Goal: Information Seeking & Learning: Learn about a topic

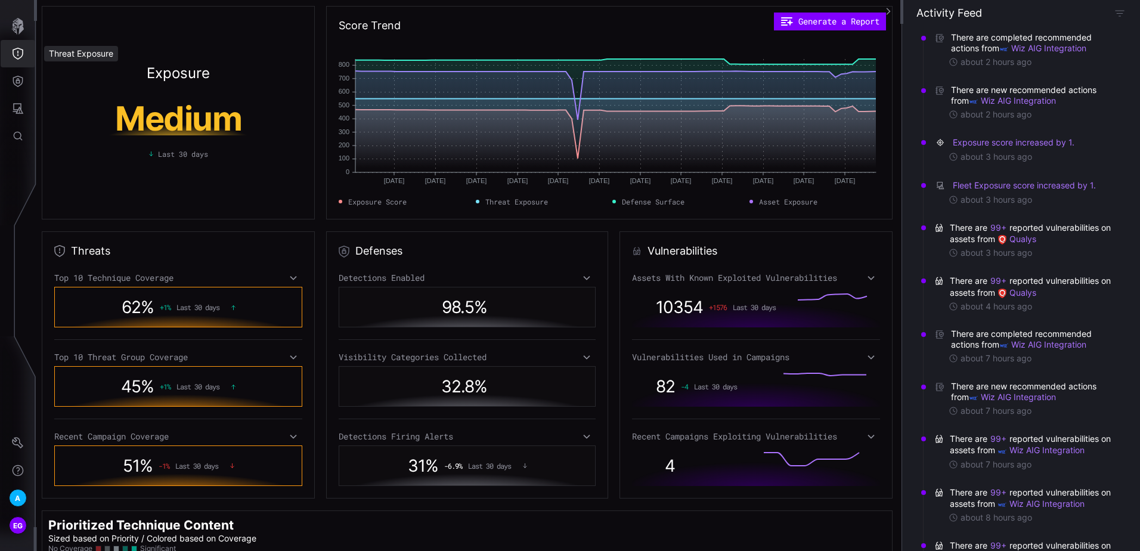
click at [14, 58] on icon "Threat Exposure" at bounding box center [18, 54] width 12 height 12
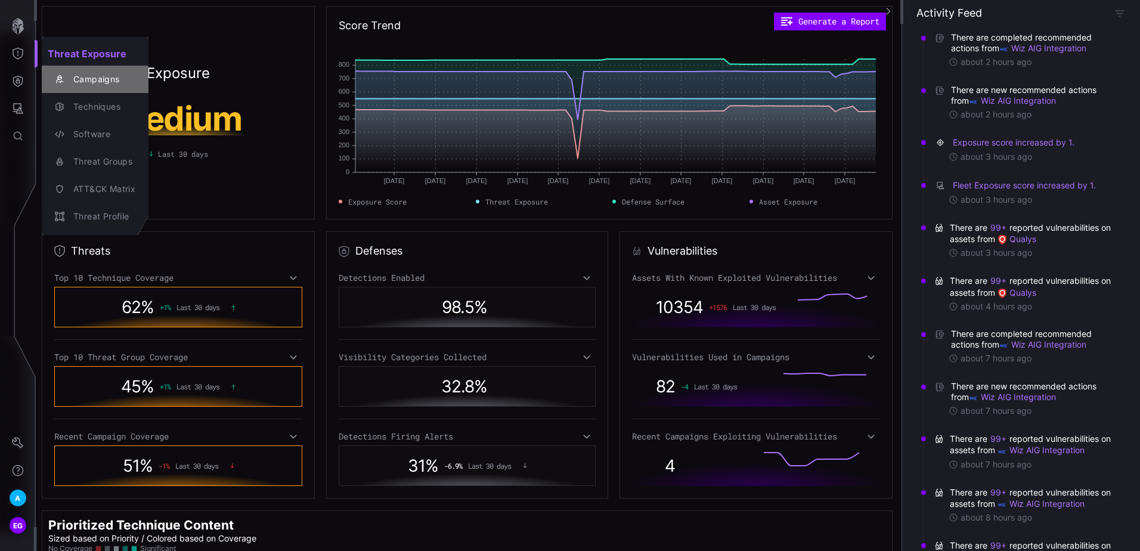
click at [100, 82] on div "Campaigns" at bounding box center [101, 79] width 68 height 15
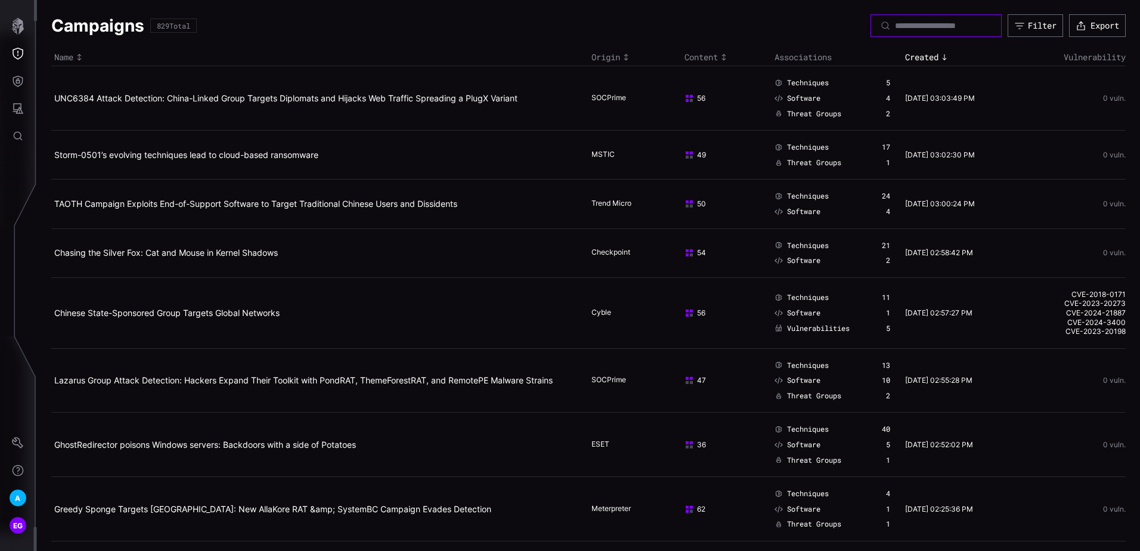
click at [895, 24] on input at bounding box center [936, 25] width 83 height 11
type input "******"
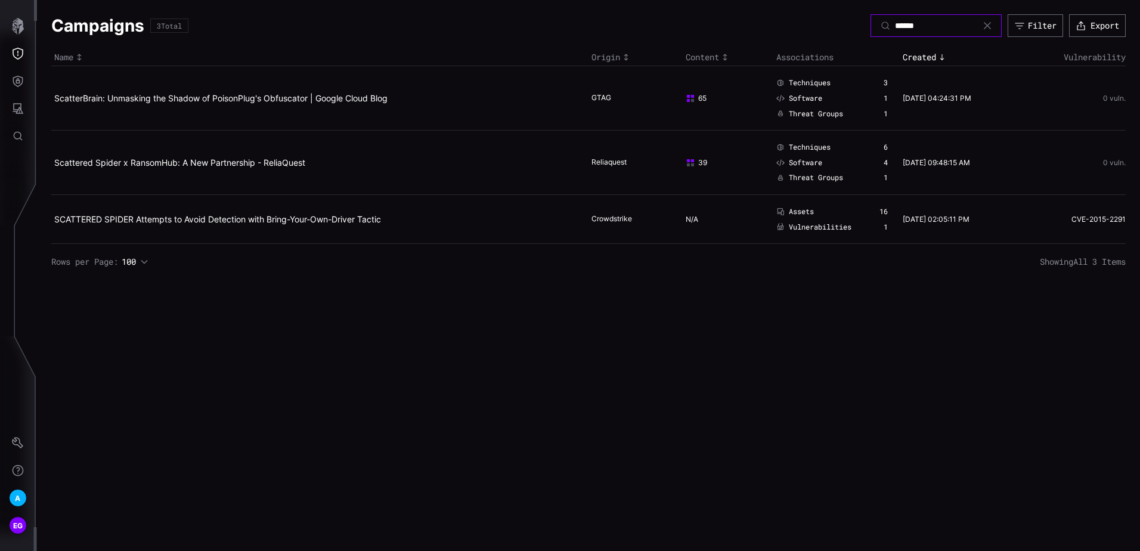
click at [918, 24] on input "******" at bounding box center [936, 25] width 83 height 11
type input "*********"
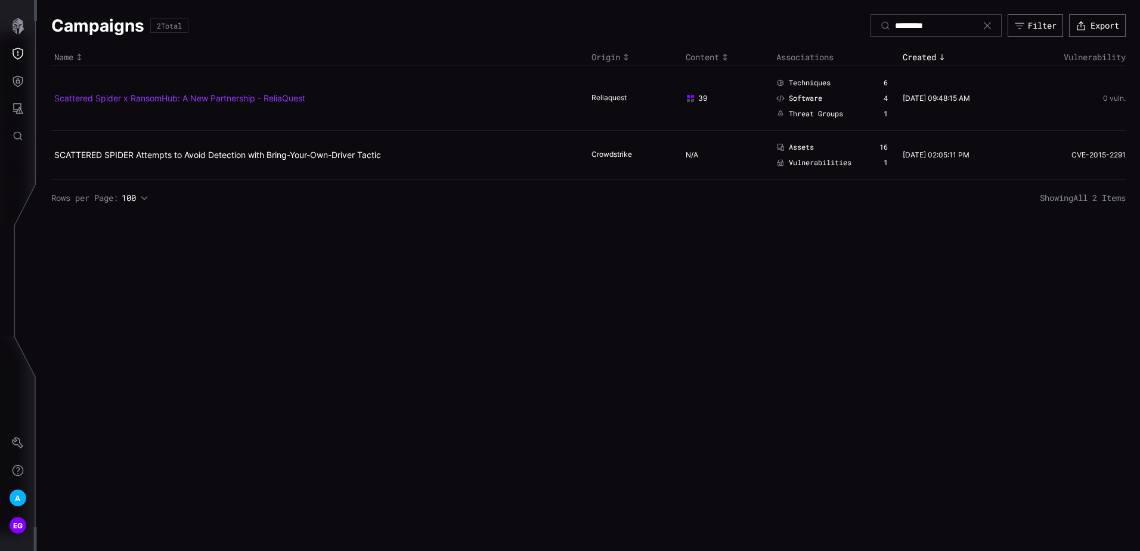
click at [269, 94] on link "Scattered Spider x RansomHub: A New Partnership - ReliaQuest" at bounding box center [179, 98] width 251 height 10
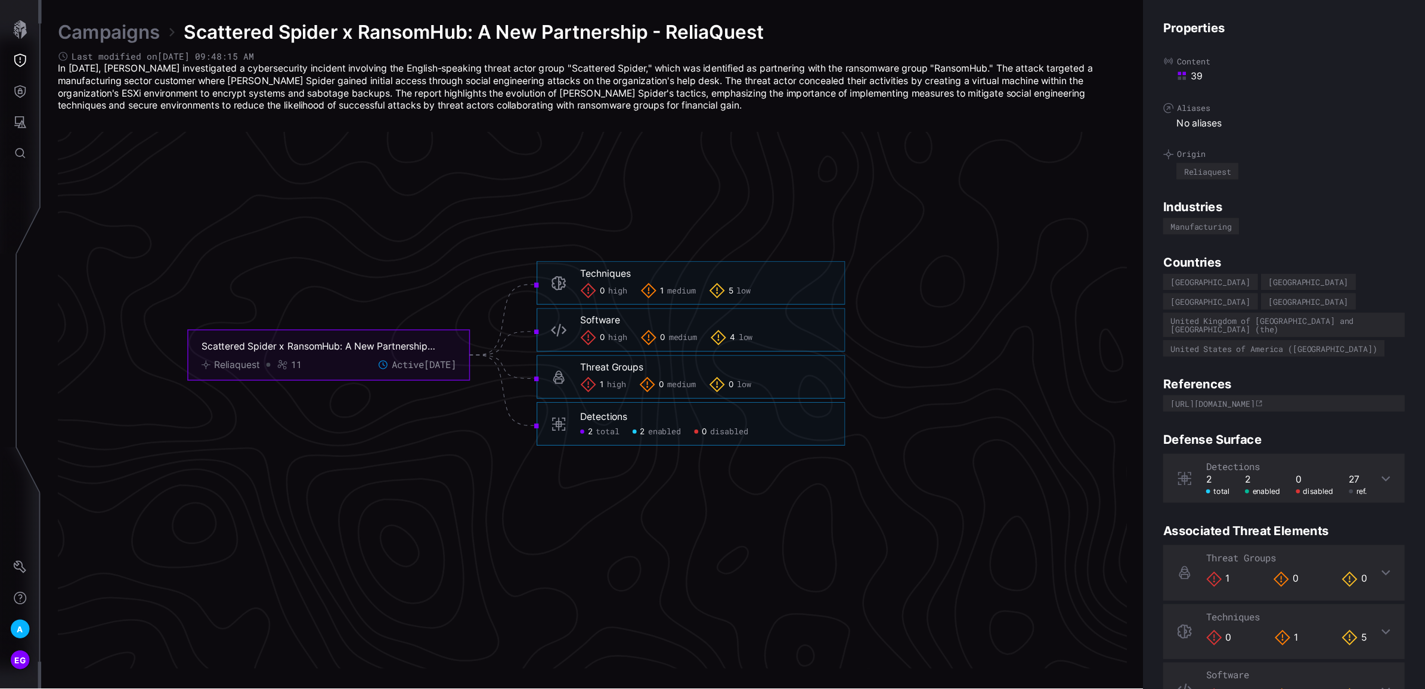
scroll to position [2449, 424]
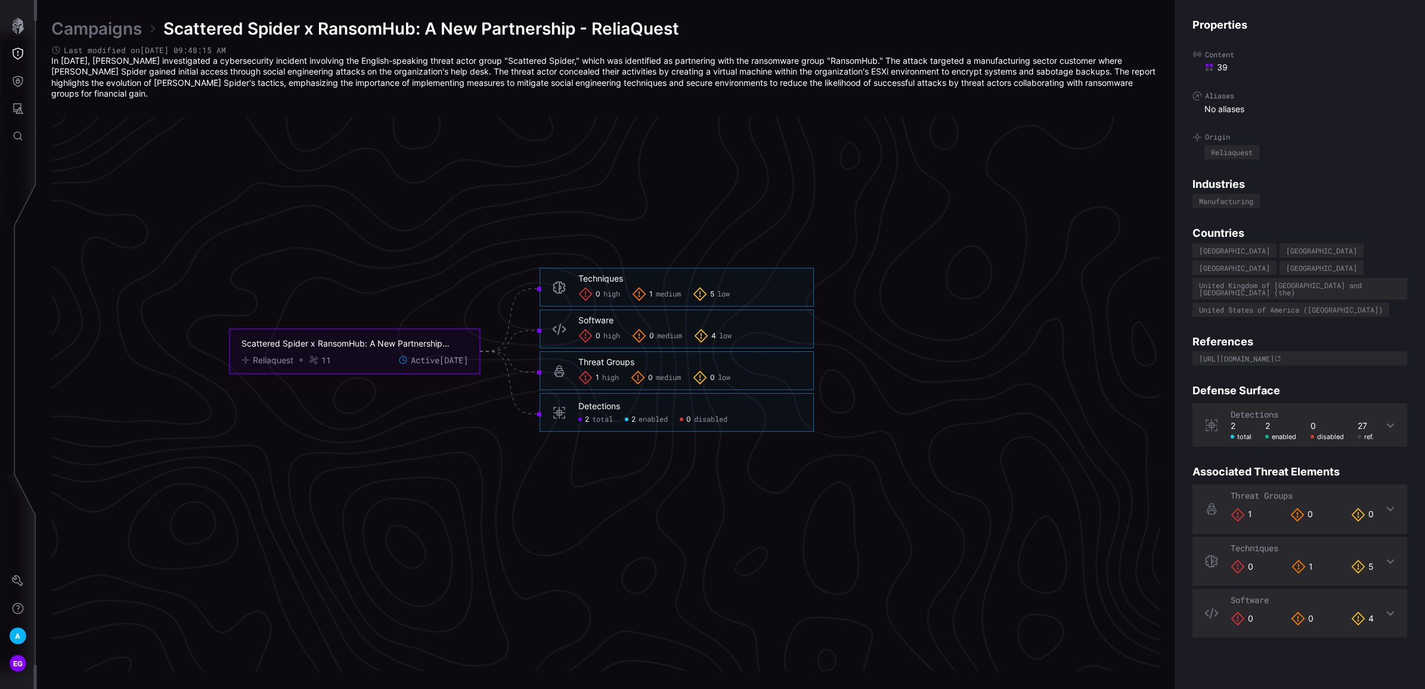
drag, startPoint x: 1095, startPoint y: 4, endPoint x: 1049, endPoint y: 444, distance: 443.0
click at [1049, 444] on icon "Scattered Spider x RansomHub: A New Partnership - ReliaQuest Reliaquest 11 Acti…" at bounding box center [521, 351] width 1789 height 5367
click at [16, 30] on icon "button" at bounding box center [18, 26] width 12 height 17
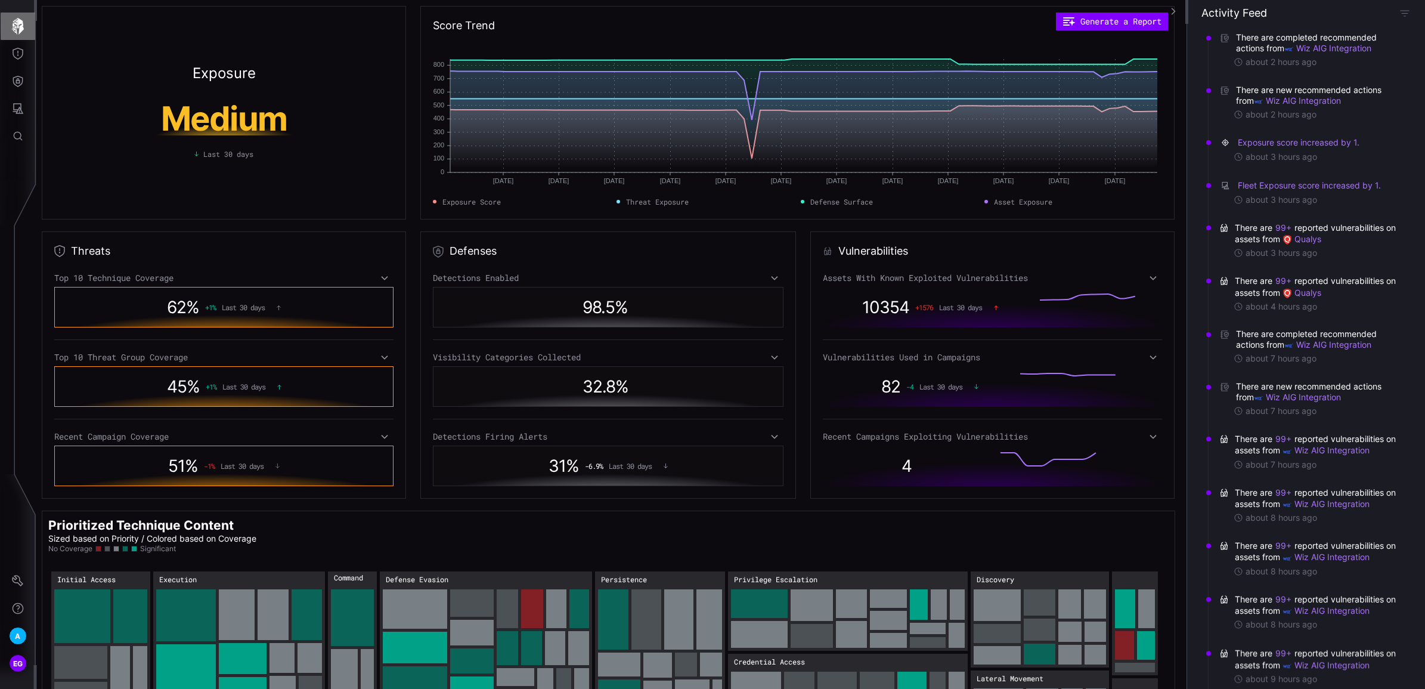
click at [16, 22] on icon "button" at bounding box center [18, 26] width 17 height 17
click at [21, 51] on icon "Threat Exposure" at bounding box center [18, 54] width 12 height 12
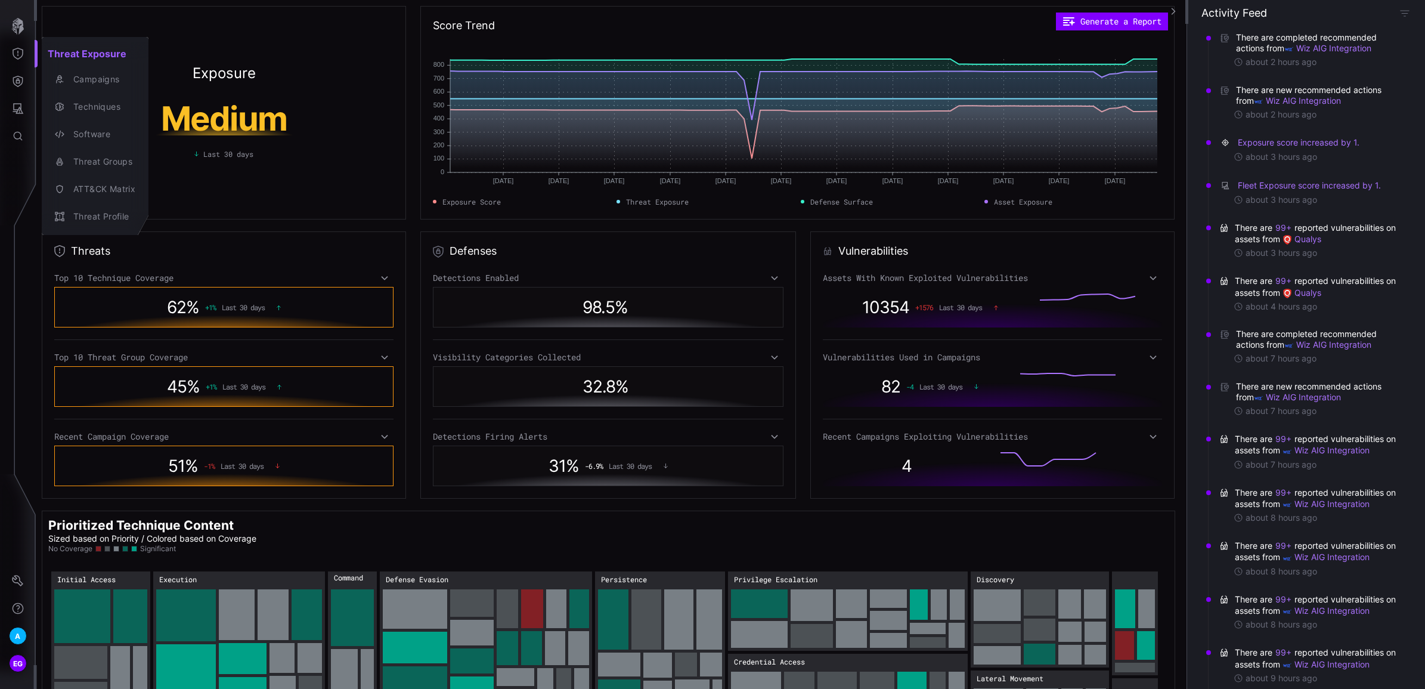
click at [18, 81] on div at bounding box center [712, 344] width 1425 height 689
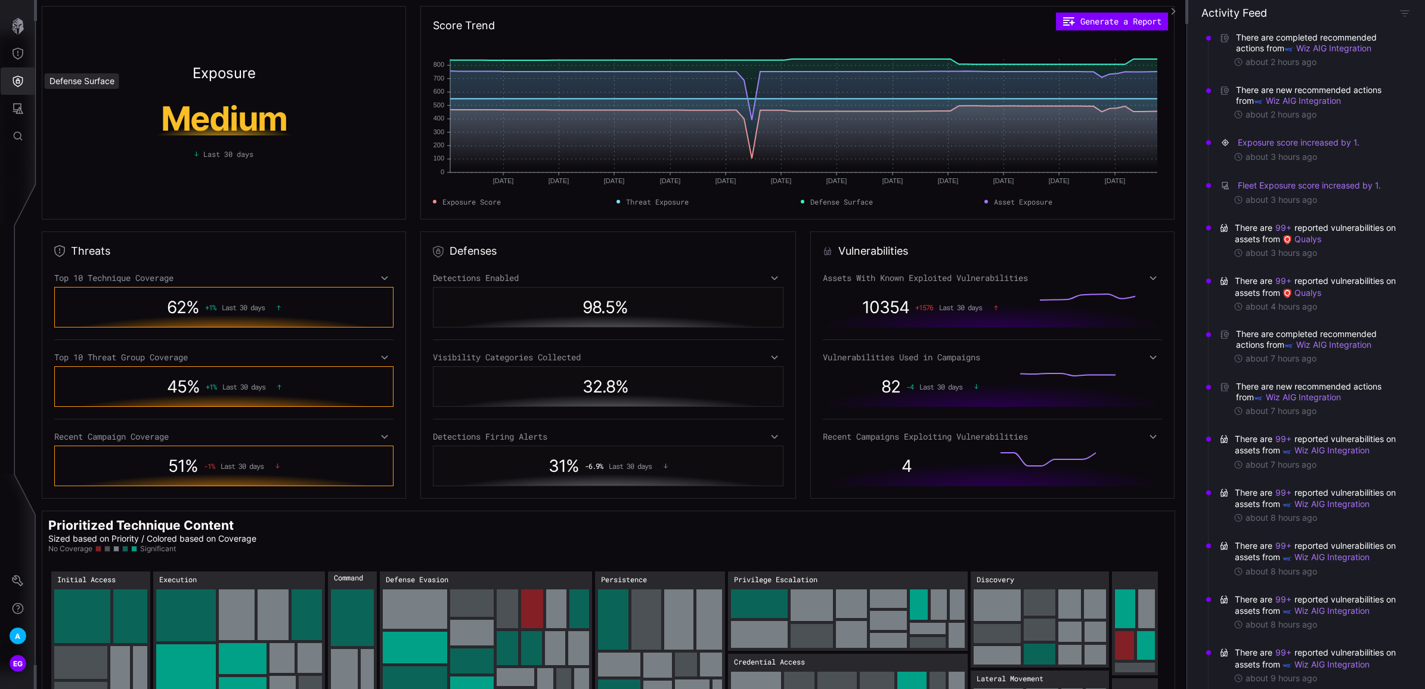
click at [18, 80] on icon "Defense Surface" at bounding box center [18, 81] width 10 height 11
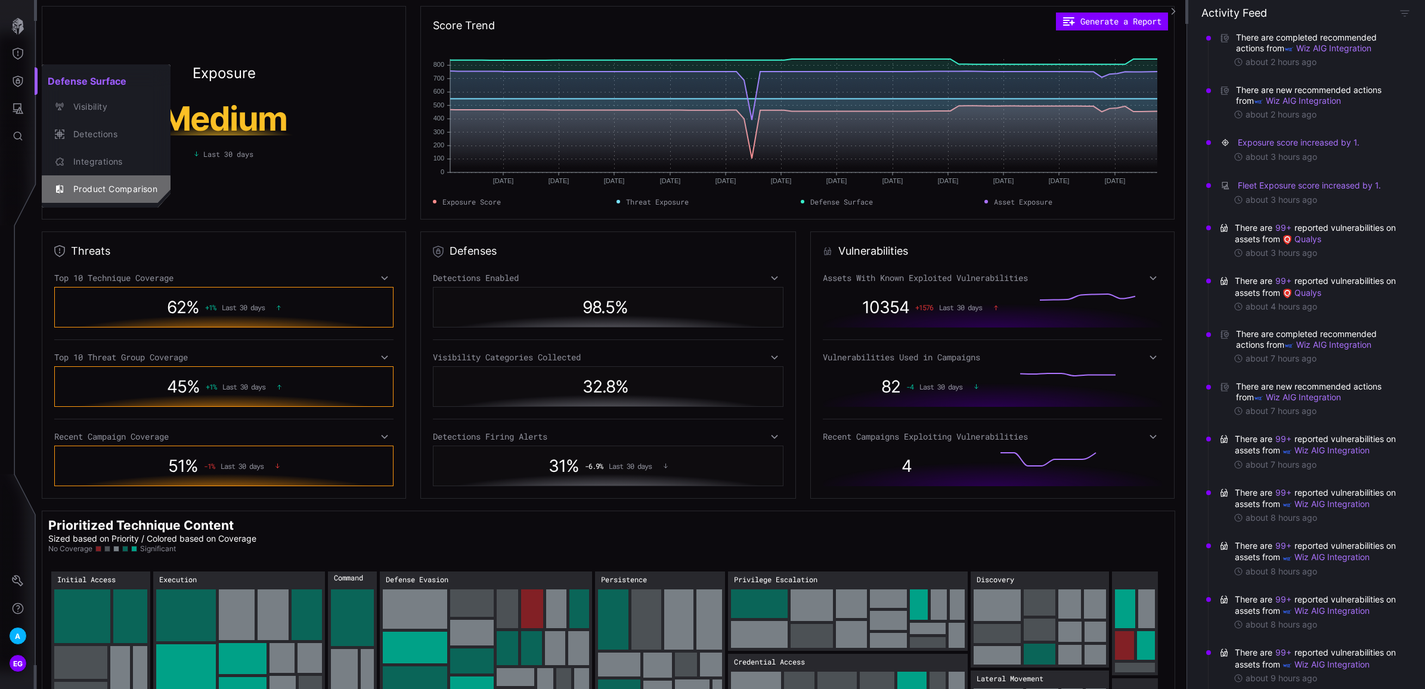
click at [106, 183] on div "Product Comparison" at bounding box center [112, 189] width 90 height 15
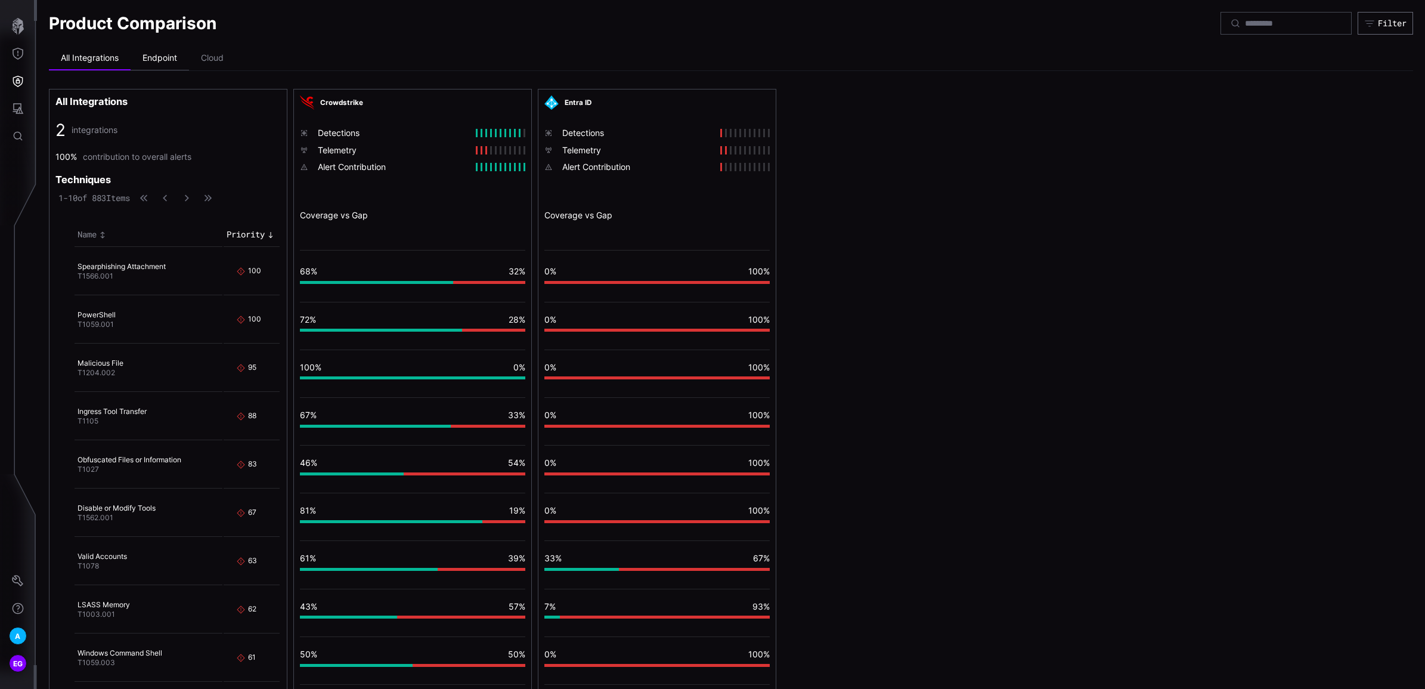
click at [162, 61] on li "Endpoint" at bounding box center [160, 59] width 58 height 24
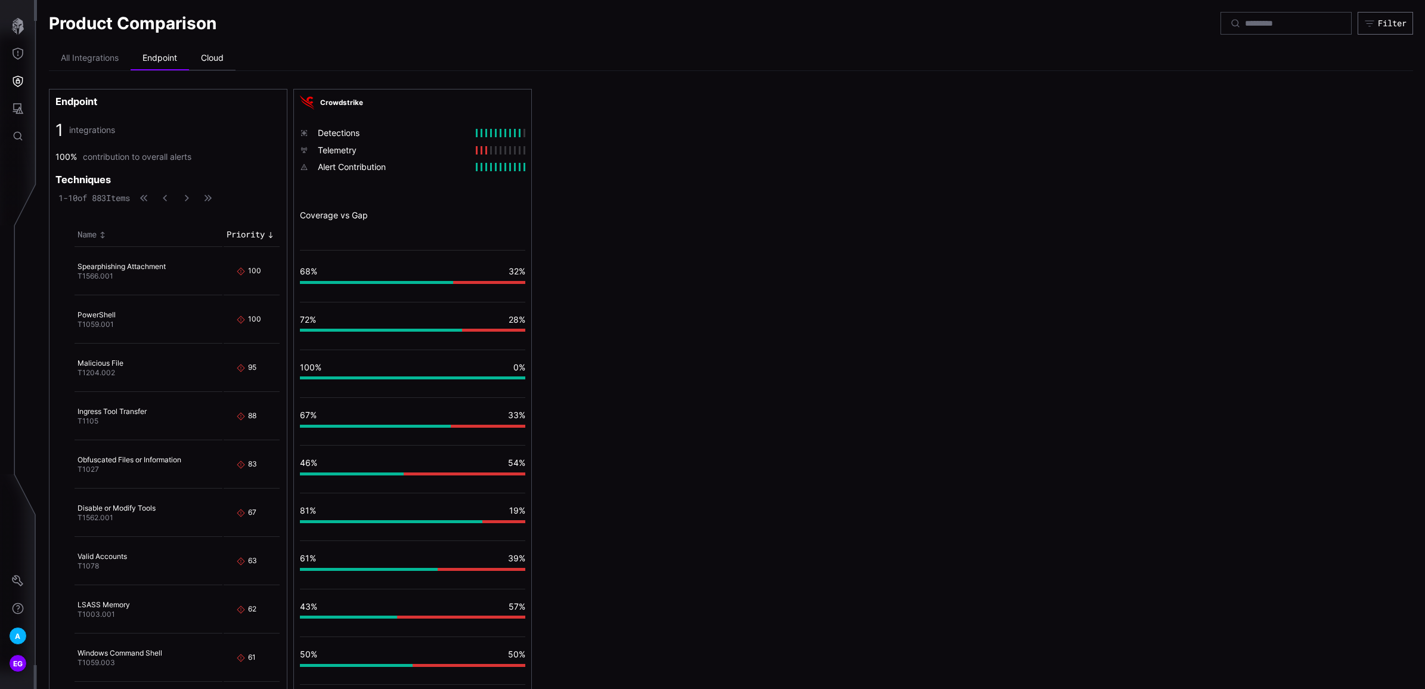
click at [213, 55] on li "Cloud" at bounding box center [212, 59] width 47 height 24
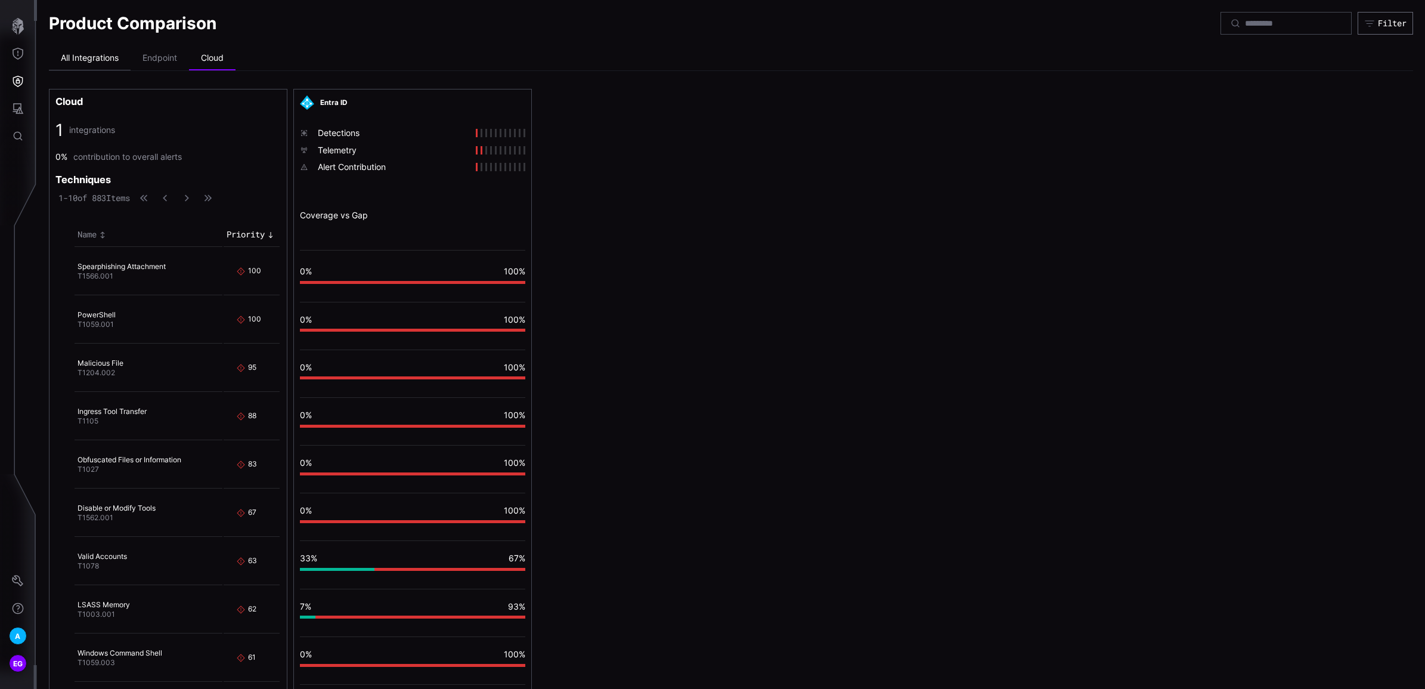
click at [91, 57] on li "All Integrations" at bounding box center [90, 59] width 82 height 24
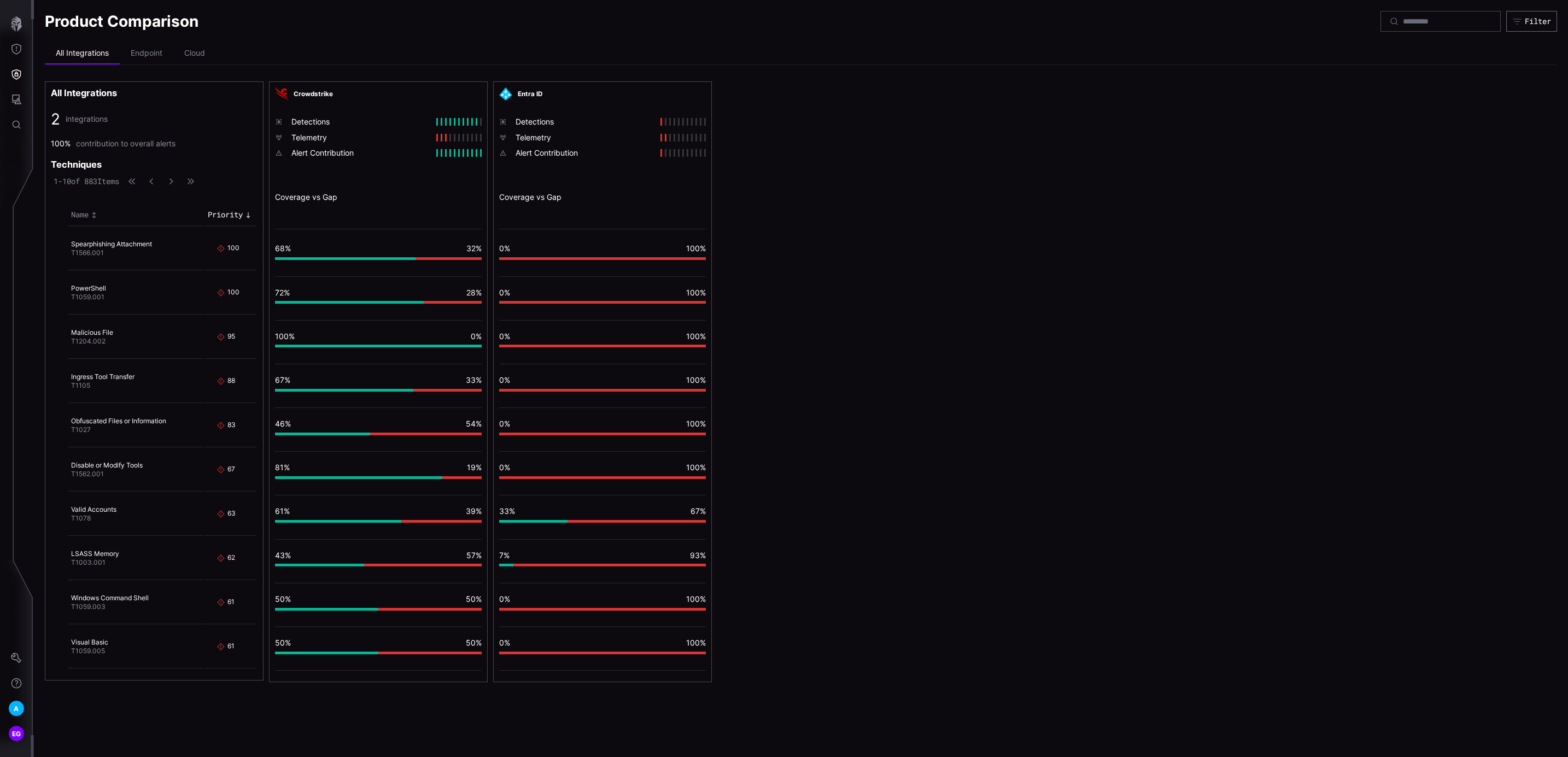
drag, startPoint x: 1299, startPoint y: 1, endPoint x: 1181, endPoint y: 358, distance: 376.0
click at [1044, 358] on div "All Integrations 2 integrations 100% contribution to overall alerts Techniques …" at bounding box center [801, 382] width 1512 height 601
click at [16, 94] on icon "Attack Surface" at bounding box center [17, 100] width 11 height 11
click at [15, 74] on div at bounding box center [784, 378] width 1568 height 757
click at [15, 73] on icon "Defense Surface" at bounding box center [17, 74] width 9 height 10
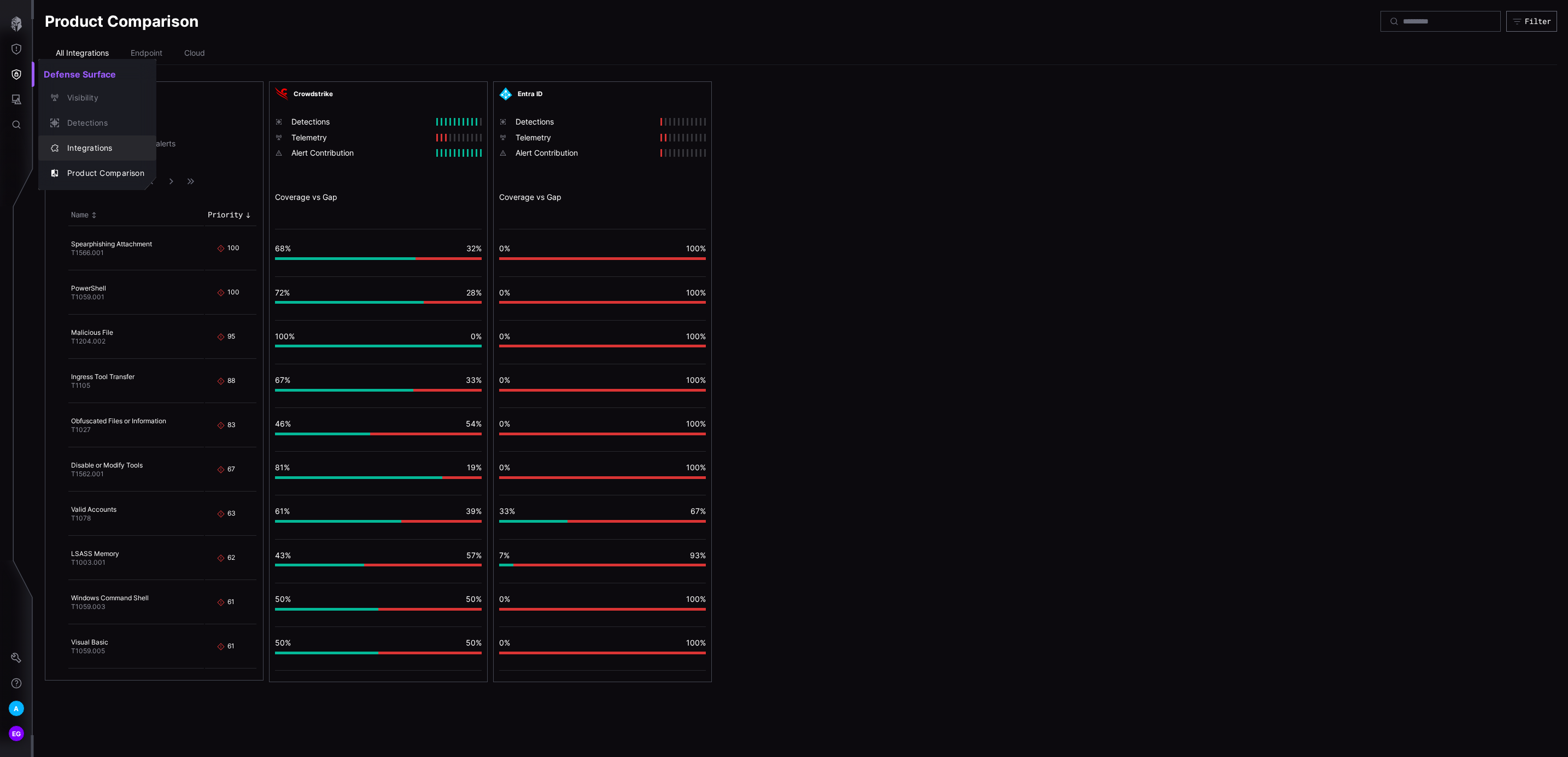
click at [105, 146] on div "Integrations" at bounding box center [103, 148] width 83 height 14
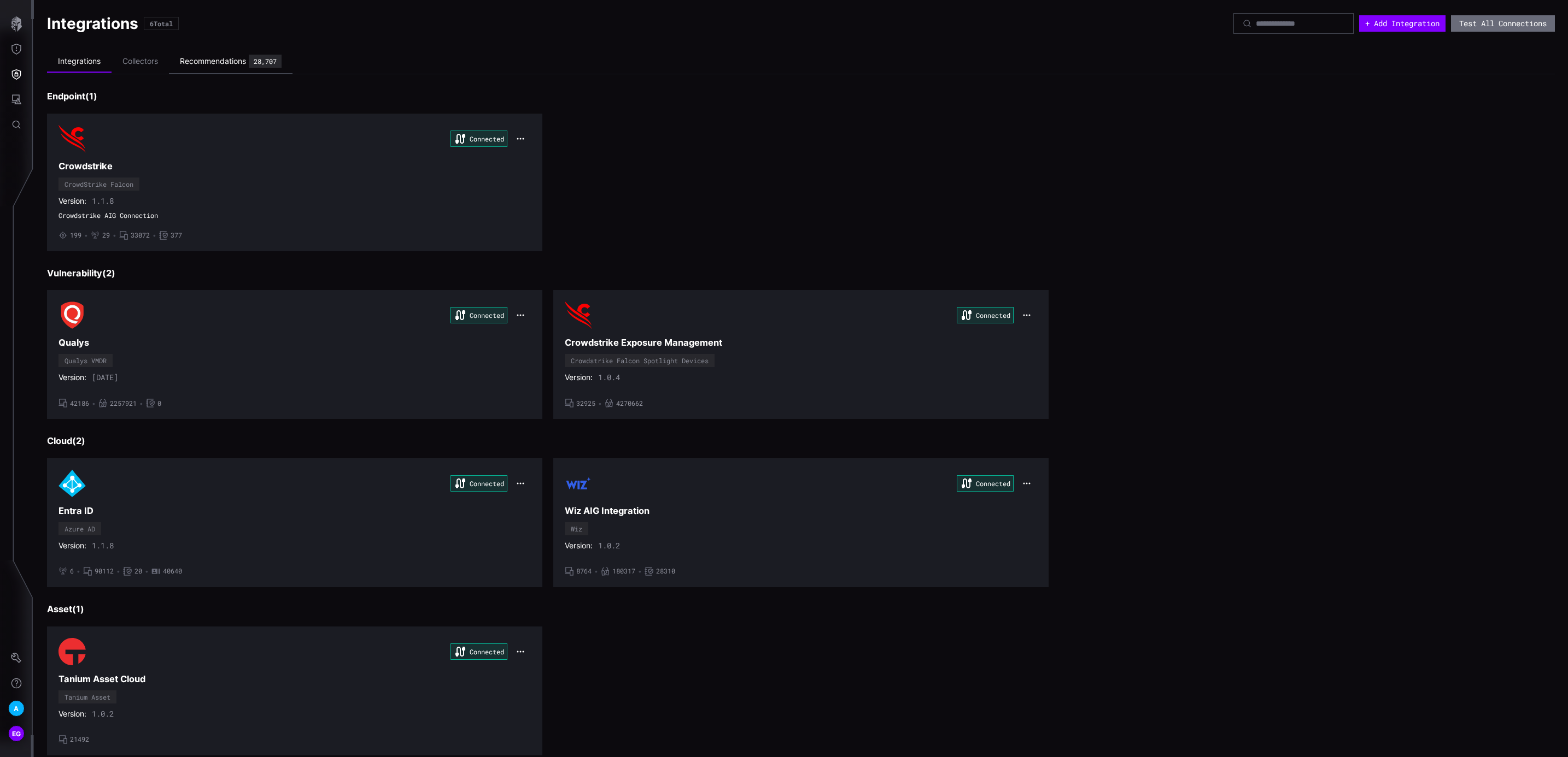
click at [212, 64] on div "Recommendations" at bounding box center [213, 60] width 66 height 10
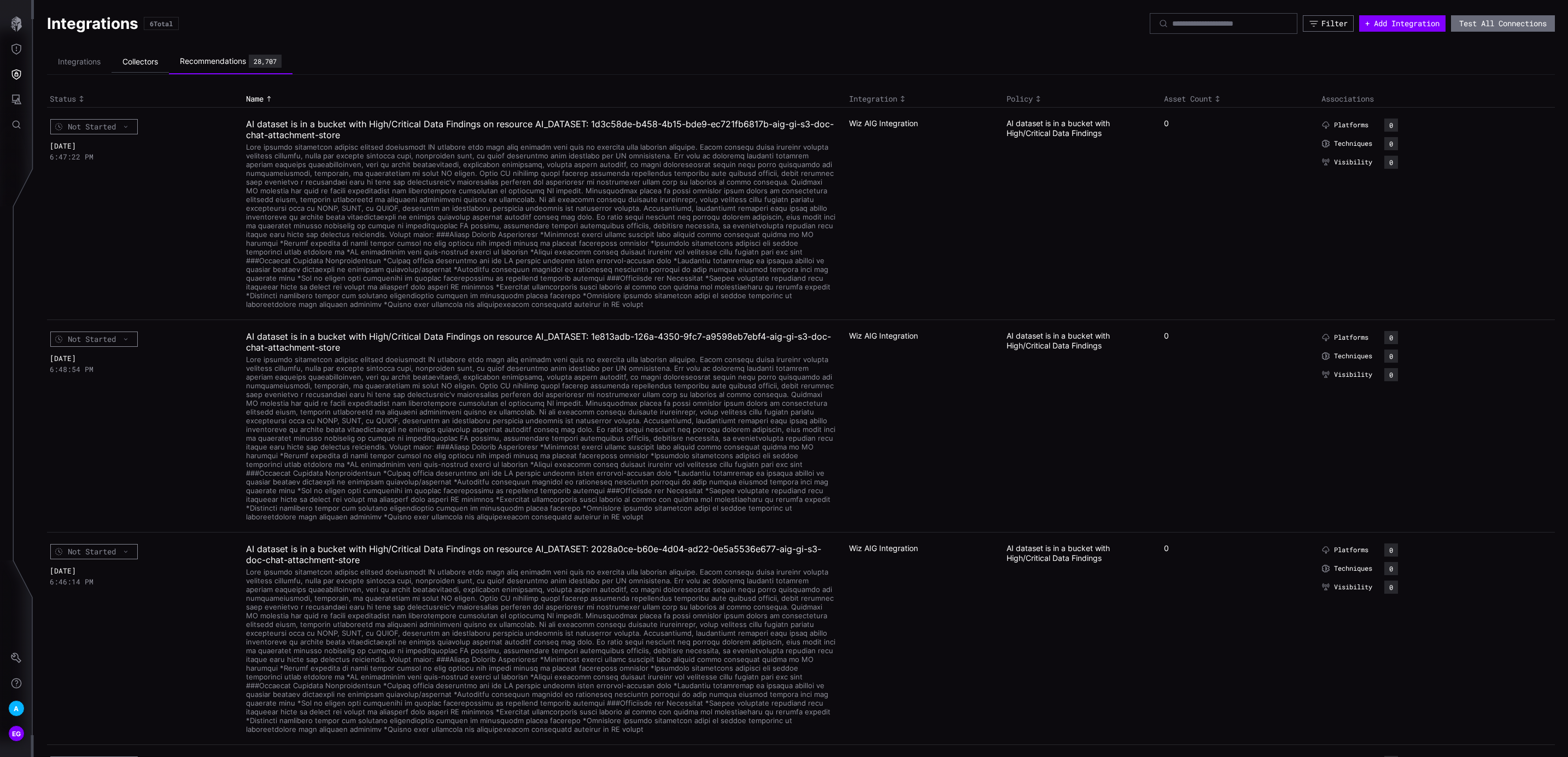
click at [140, 62] on li "Collectors" at bounding box center [140, 61] width 58 height 21
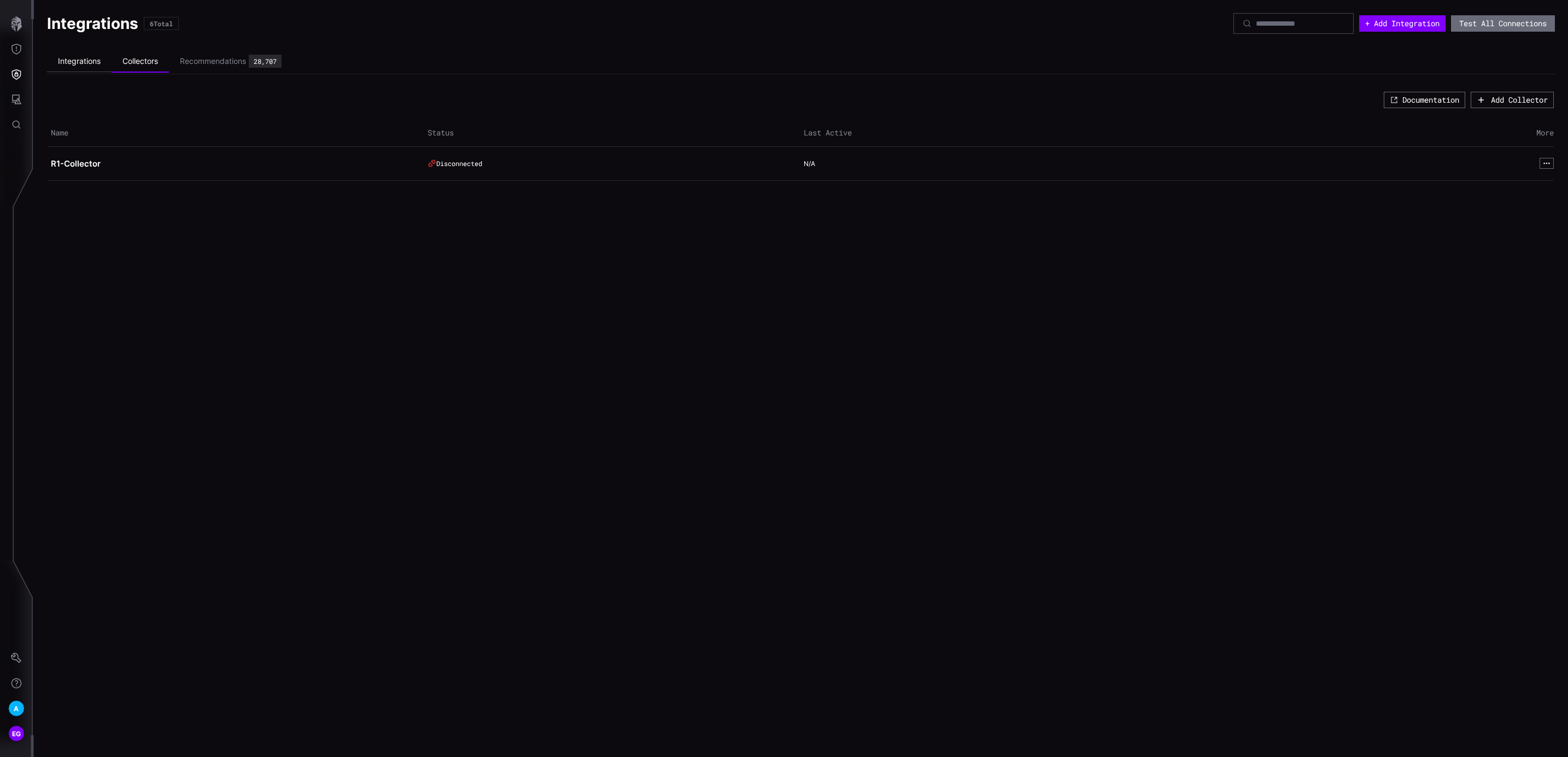
click at [63, 60] on li "Integrations" at bounding box center [79, 60] width 64 height 21
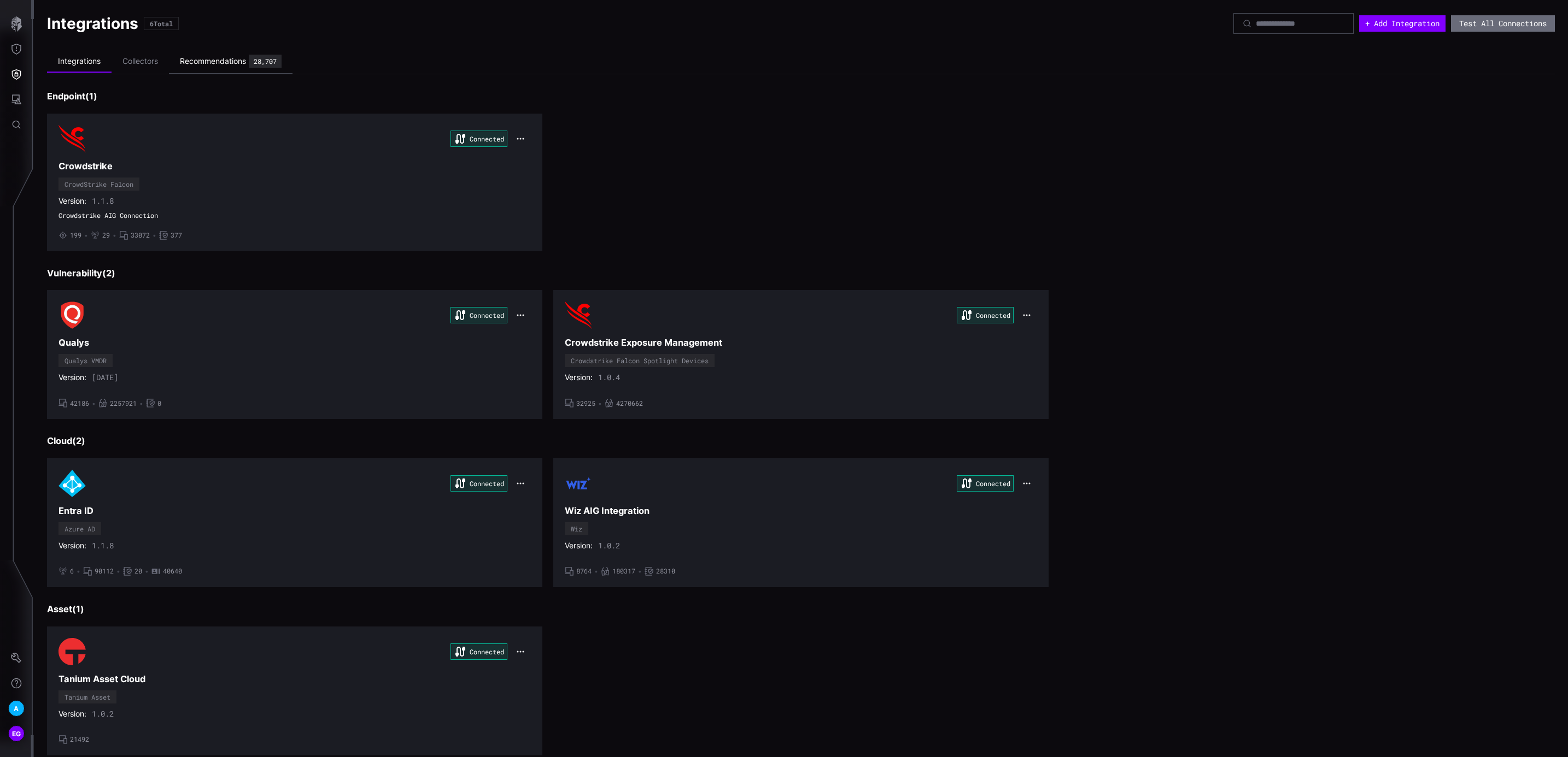
click at [231, 61] on div "Recommendations" at bounding box center [213, 60] width 66 height 10
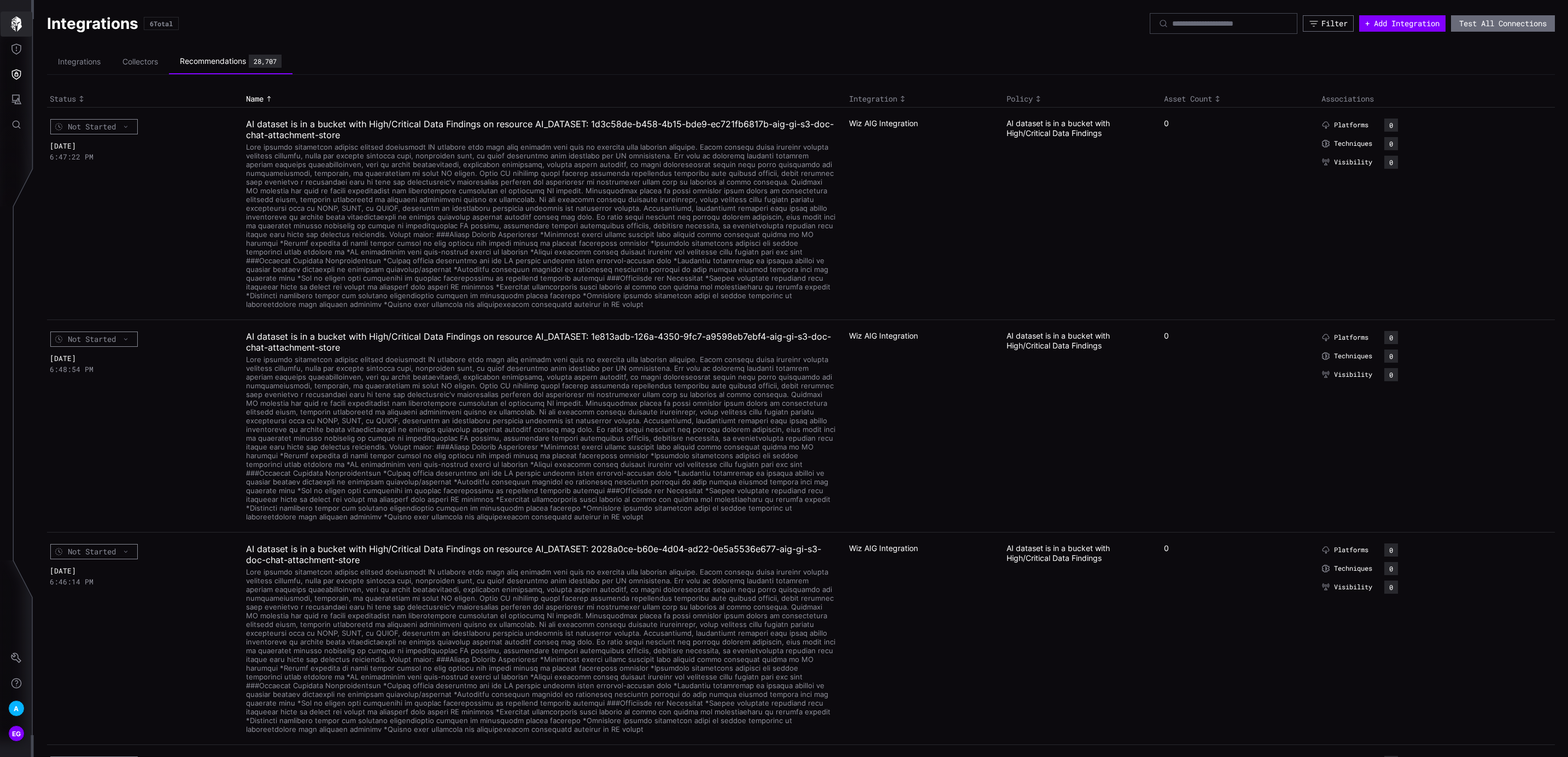
click at [18, 18] on icon "button" at bounding box center [17, 24] width 11 height 16
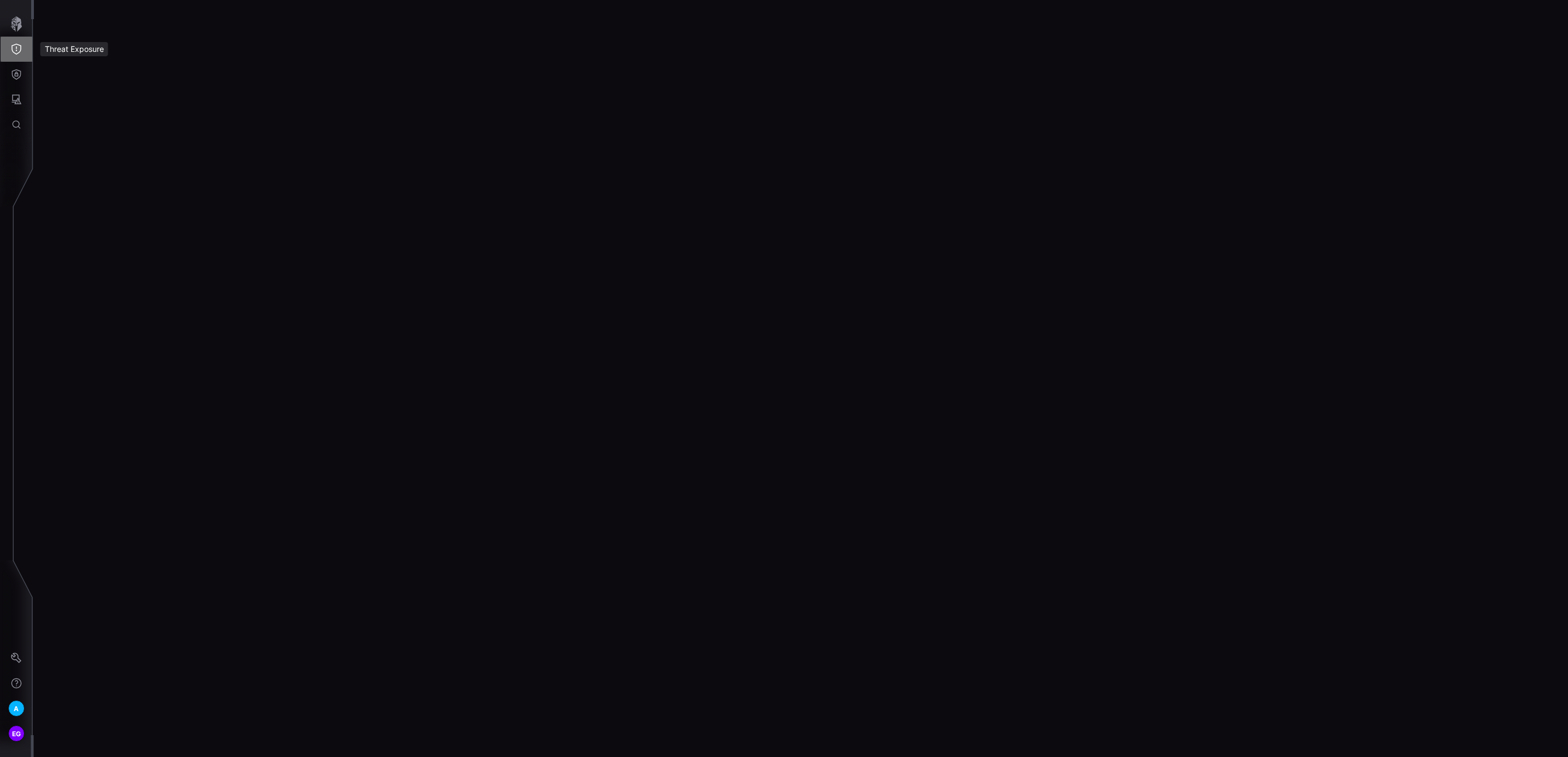
click at [12, 48] on icon "Threat Exposure" at bounding box center [17, 49] width 10 height 11
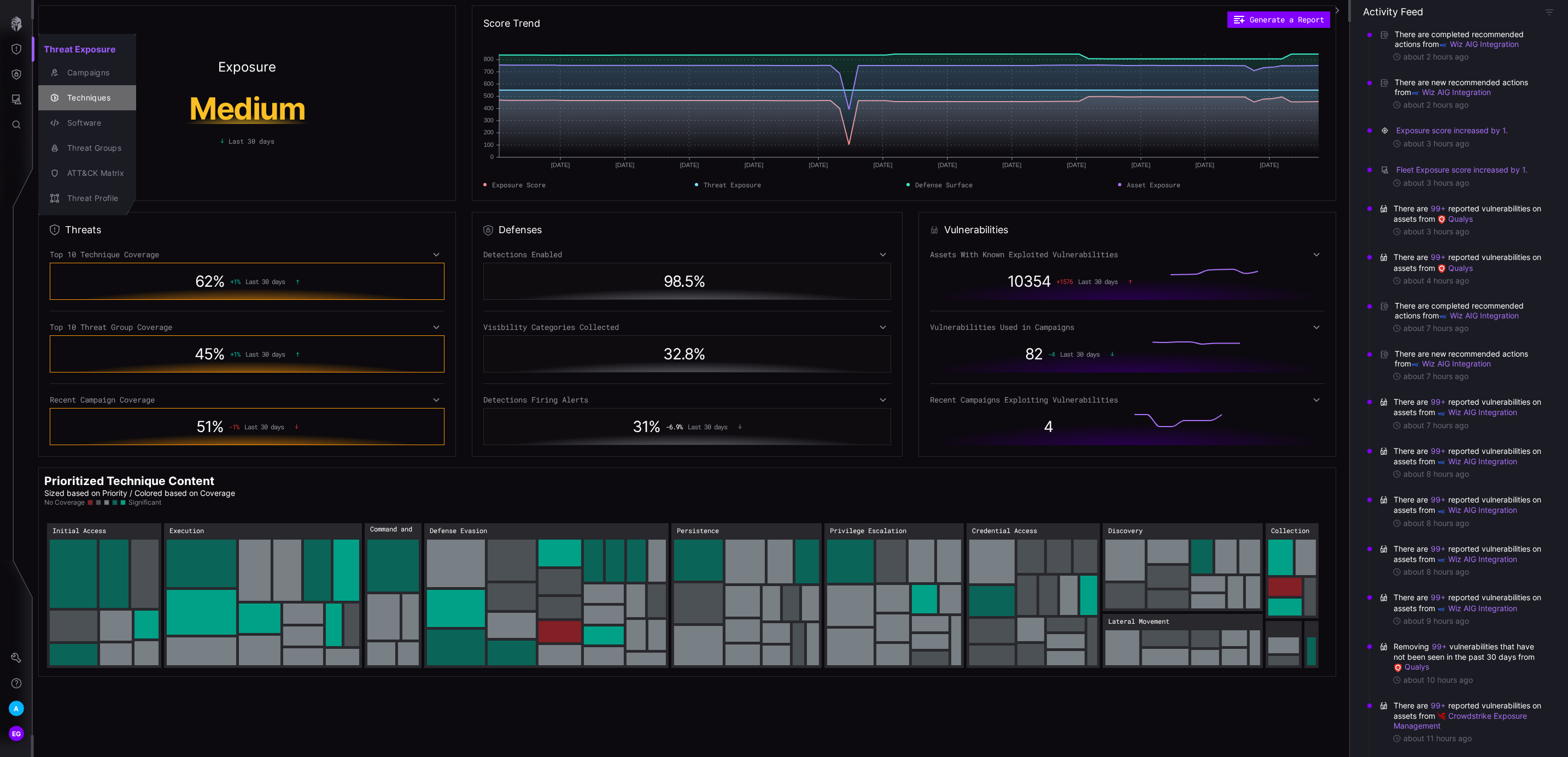
click at [106, 93] on div "Techniques" at bounding box center [93, 98] width 62 height 14
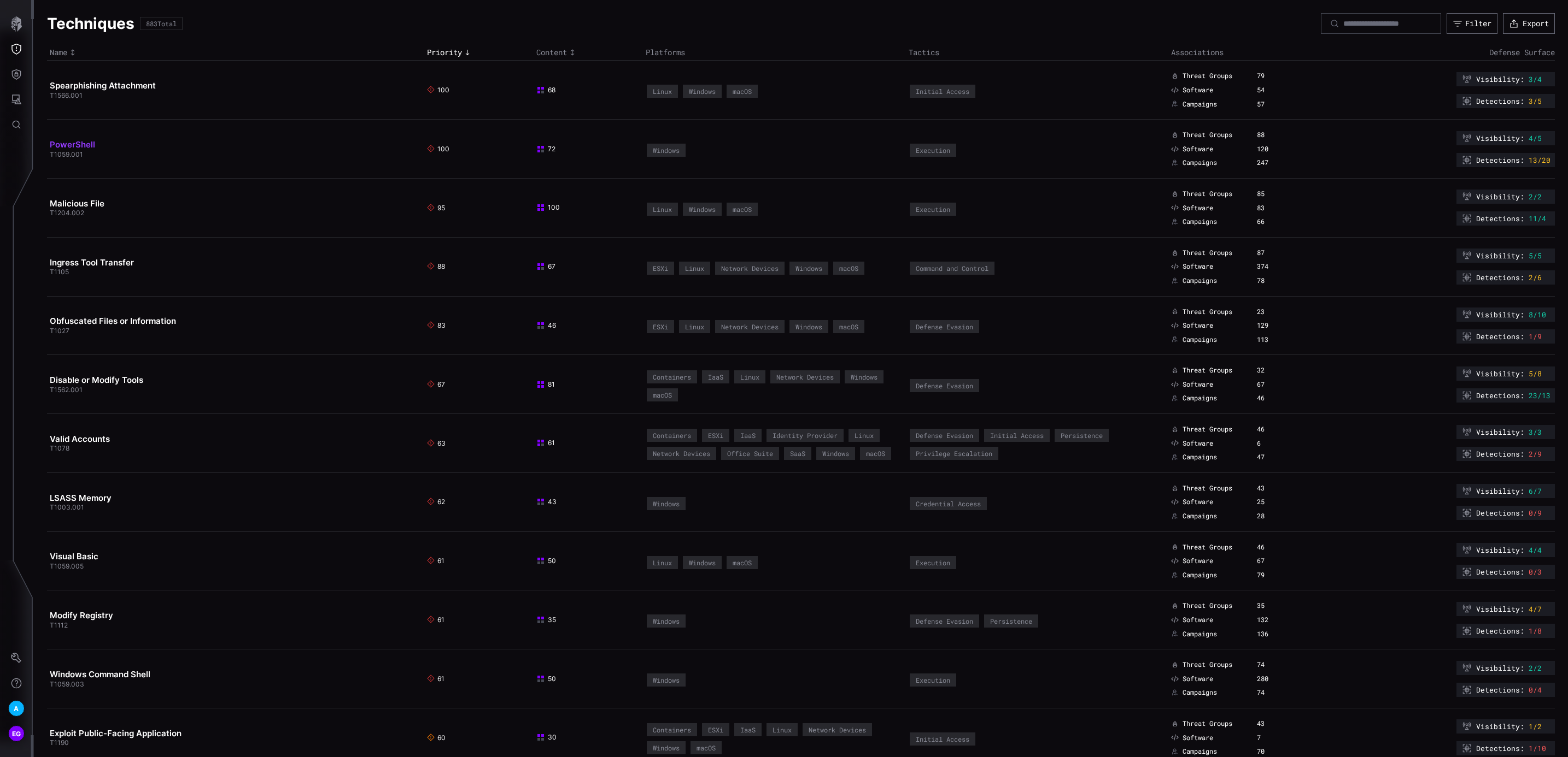
click at [73, 146] on link "PowerShell" at bounding box center [72, 144] width 45 height 10
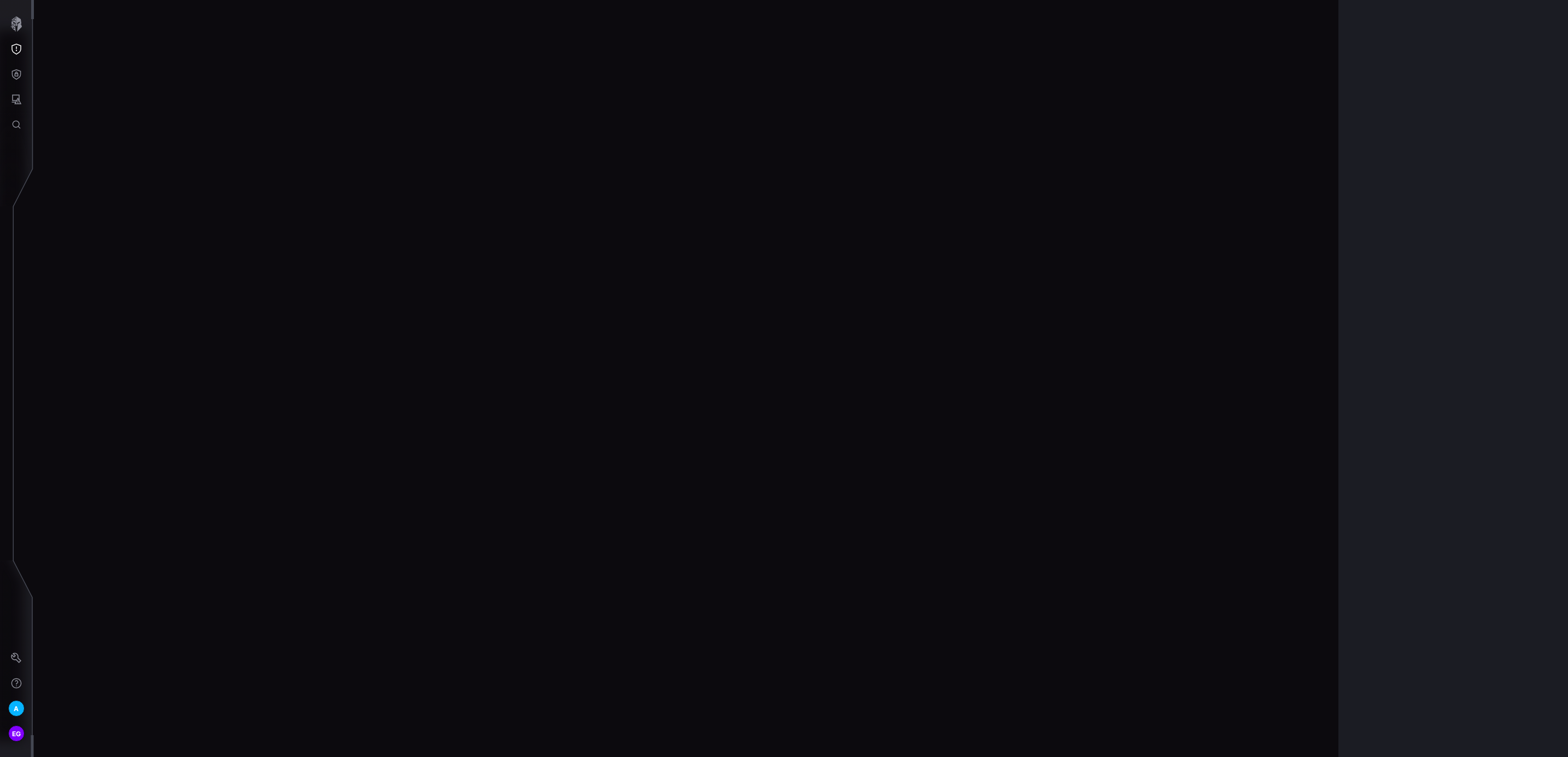
scroll to position [2159, 187]
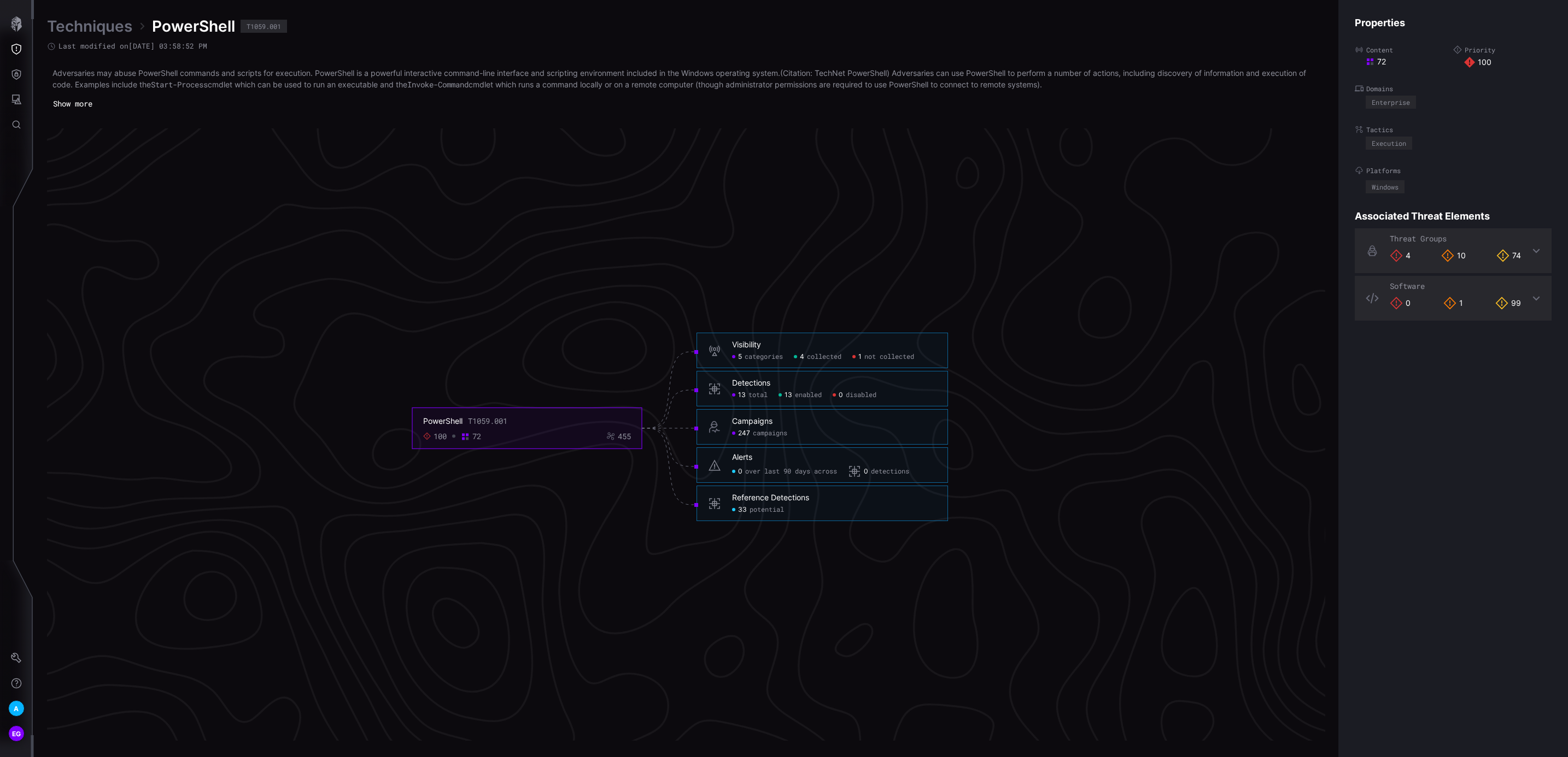
click at [870, 351] on div "Visibility 5 categories 4 collected 1 not collected" at bounding box center [834, 350] width 204 height 21
click at [896, 357] on span "not collected" at bounding box center [889, 357] width 50 height 9
